Goal: Information Seeking & Learning: Learn about a topic

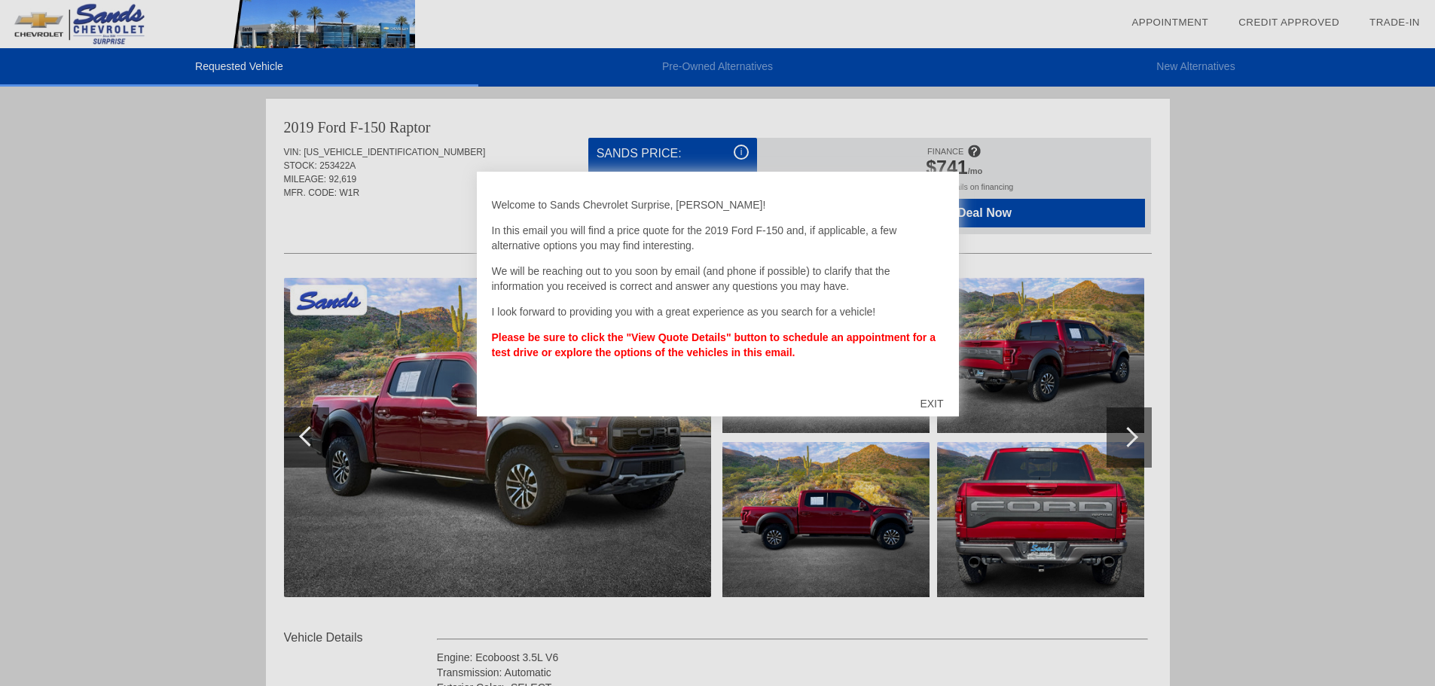
click at [937, 398] on div "EXIT" at bounding box center [931, 403] width 53 height 45
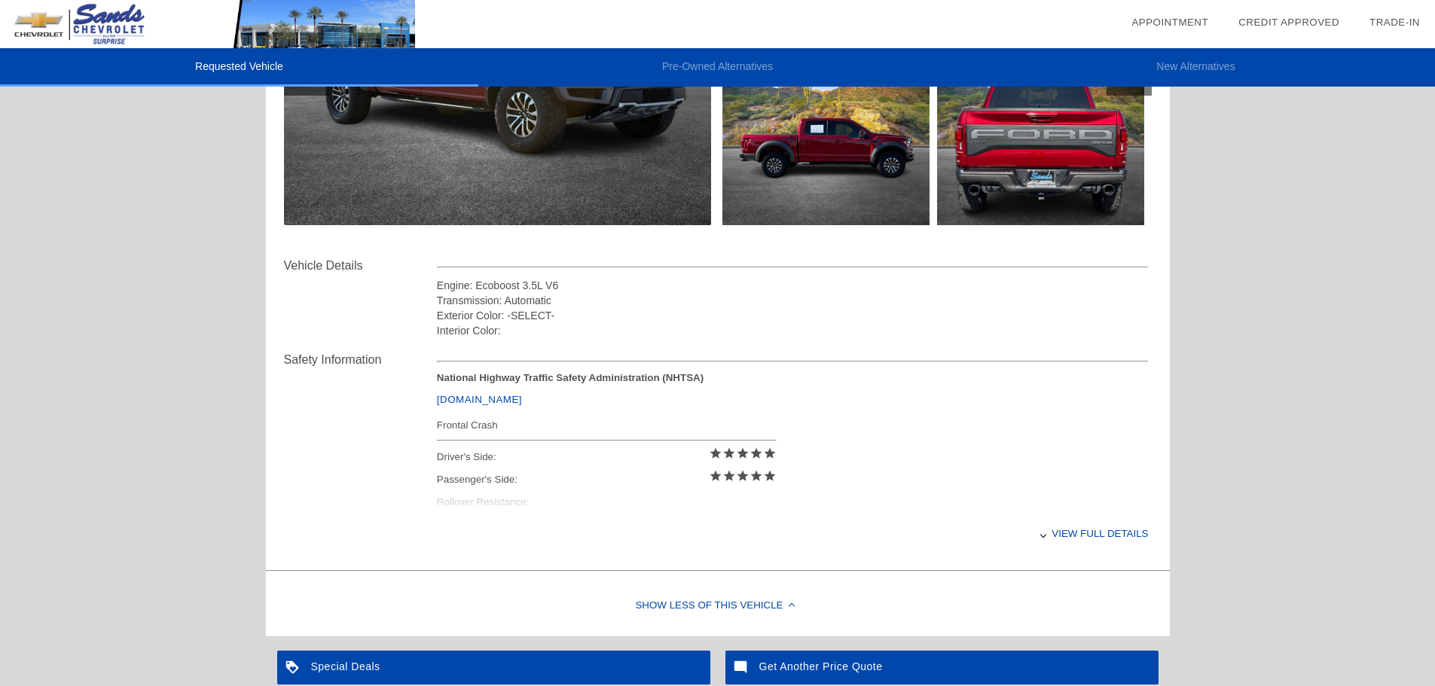
scroll to position [374, 0]
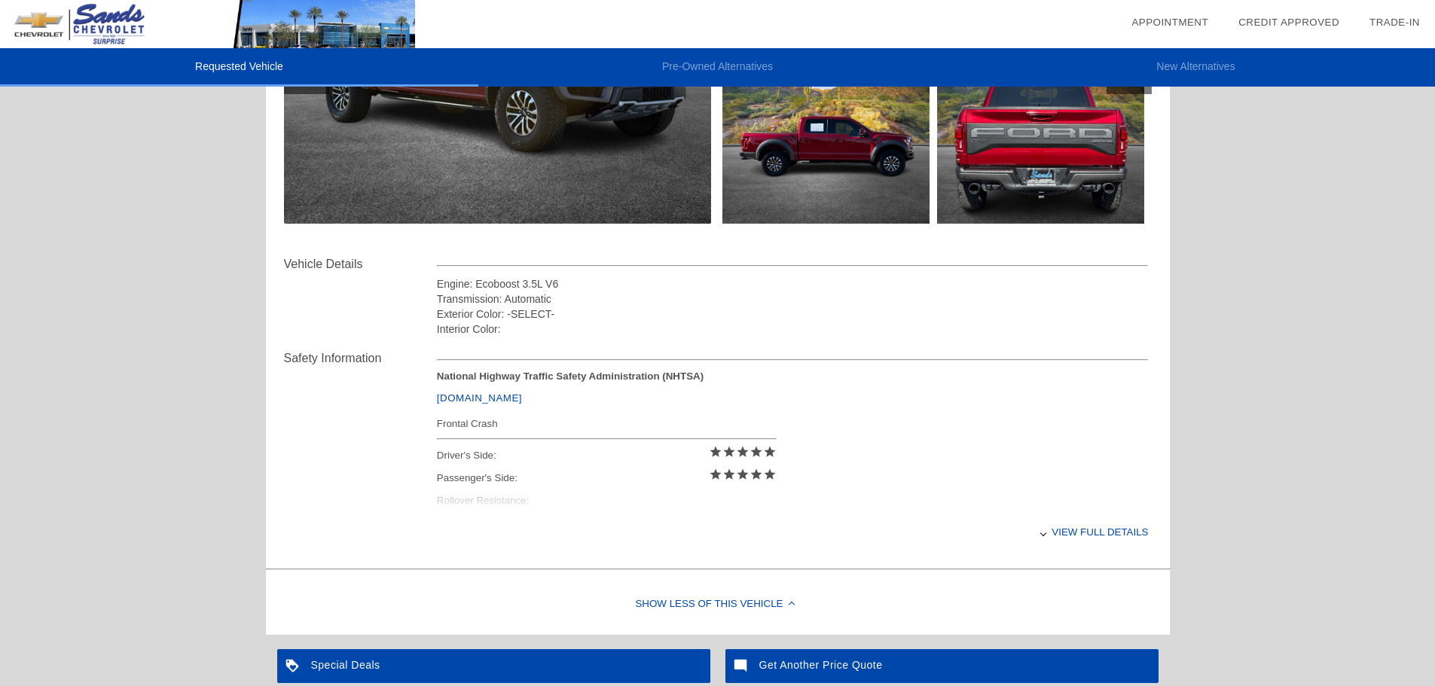
click at [488, 398] on link "[DOMAIN_NAME]" at bounding box center [479, 397] width 85 height 11
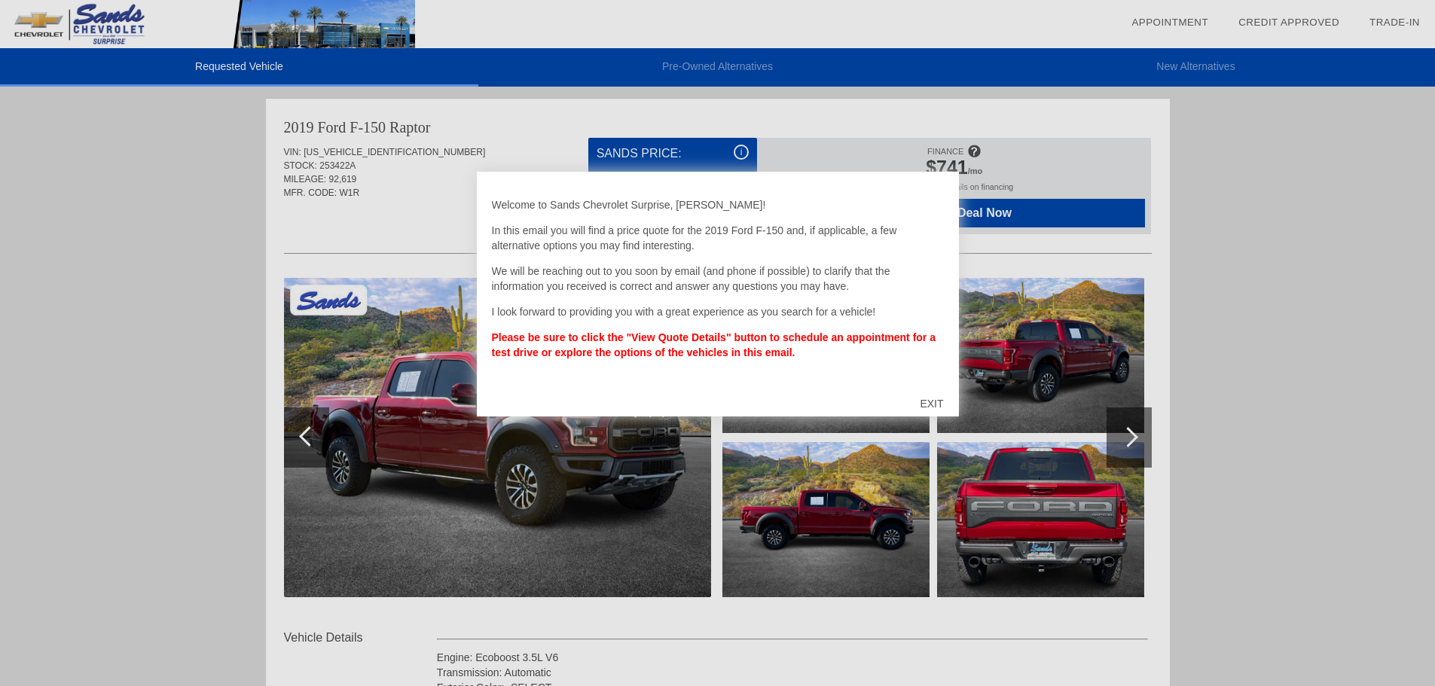
click at [927, 405] on div "EXIT" at bounding box center [931, 403] width 53 height 45
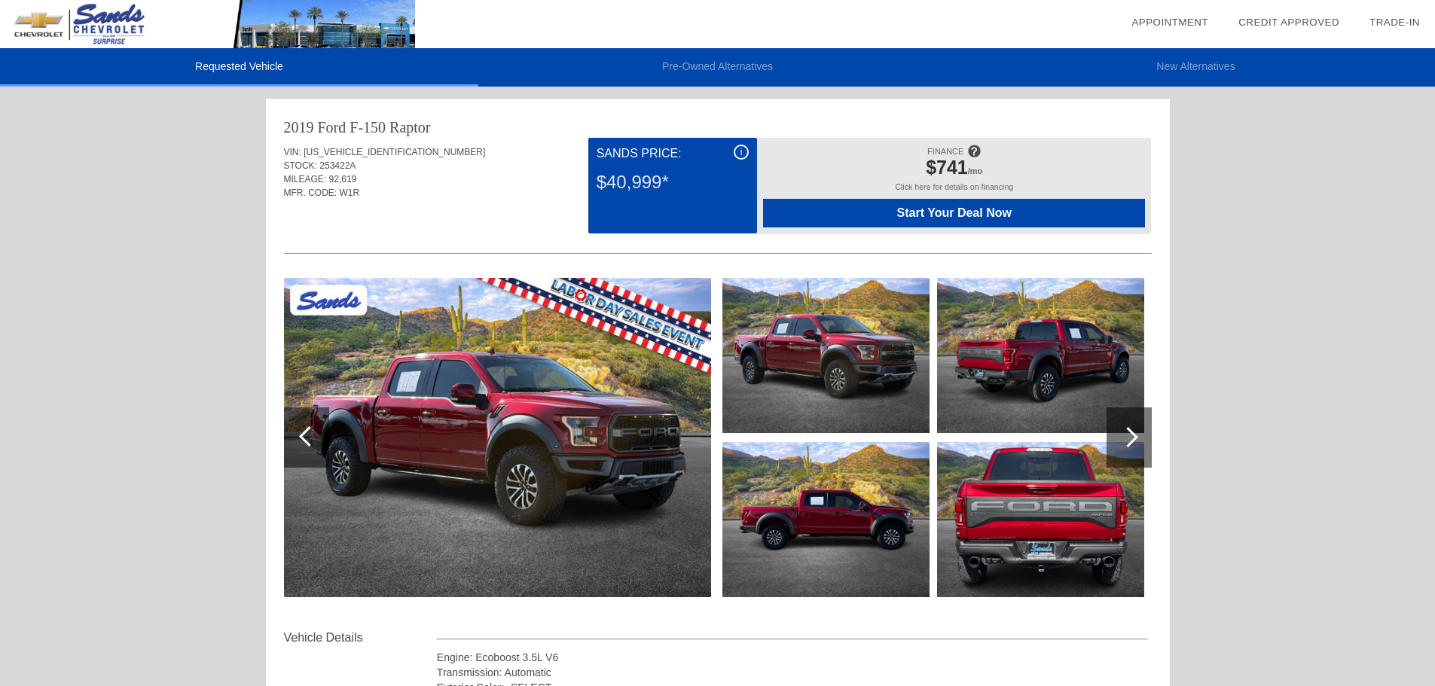
click at [952, 162] on span "$741" at bounding box center [947, 167] width 42 height 21
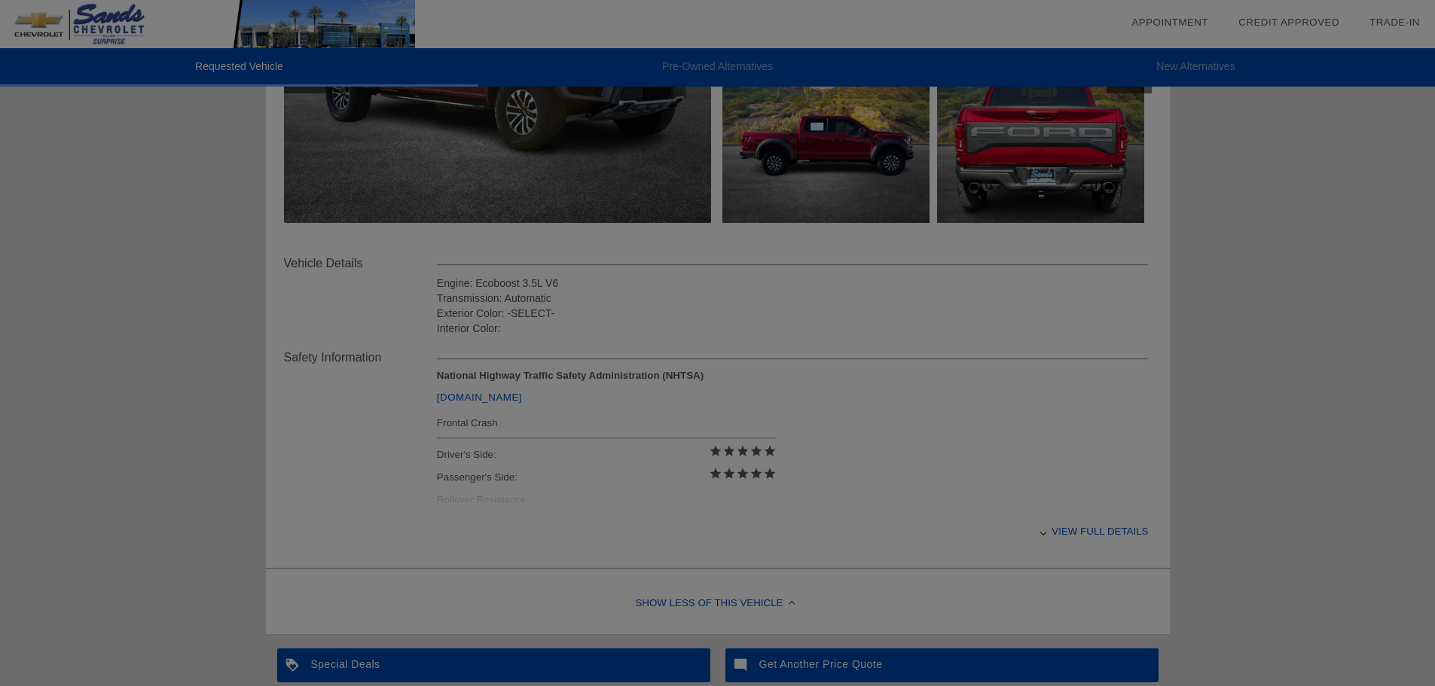
scroll to position [376, 0]
